Goal: Task Accomplishment & Management: Use online tool/utility

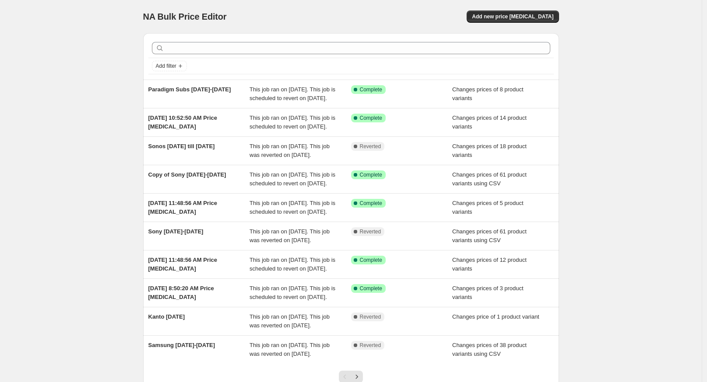
click at [121, 210] on div "NA Bulk Price Editor. This page is ready NA Bulk Price Editor Add new price [ME…" at bounding box center [351, 225] width 702 height 451
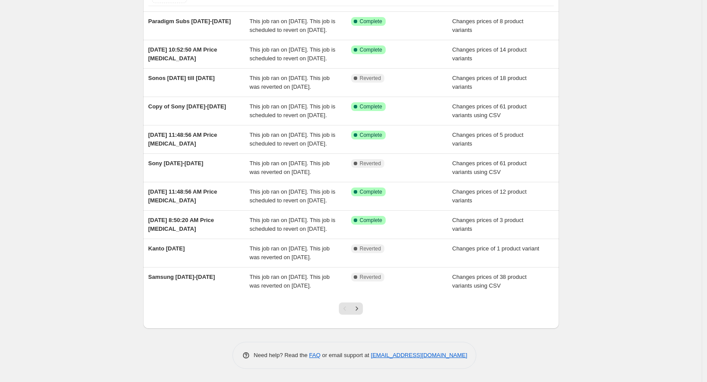
scroll to position [156, 0]
